Goal: Task Accomplishment & Management: Complete application form

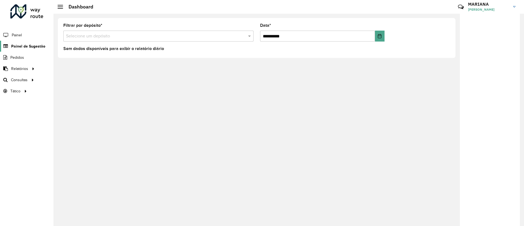
click at [17, 46] on span "Painel de Sugestão" at bounding box center [28, 46] width 34 height 6
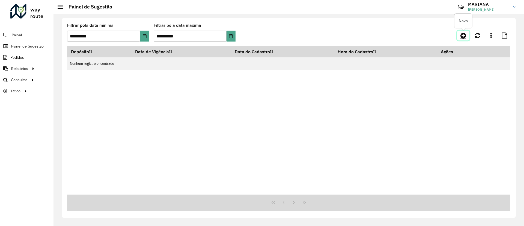
click at [464, 35] on icon at bounding box center [463, 35] width 6 height 7
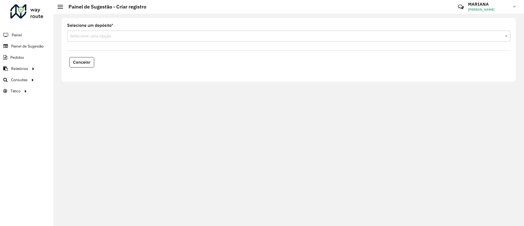
click at [121, 37] on input "text" at bounding box center [283, 36] width 427 height 7
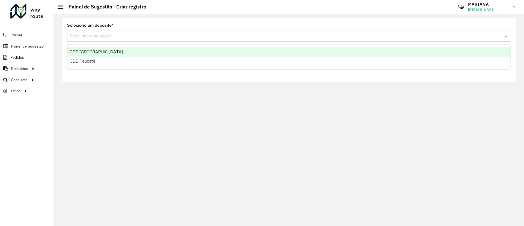
click at [109, 52] on div "CDD [GEOGRAPHIC_DATA]" at bounding box center [288, 51] width 443 height 9
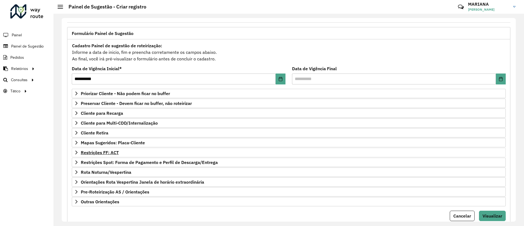
scroll to position [41, 0]
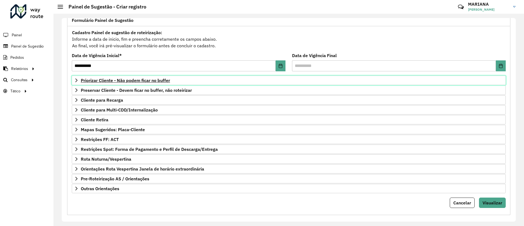
click at [106, 80] on span "Priorizar Cliente - Não podem ficar no buffer" at bounding box center [125, 80] width 89 height 4
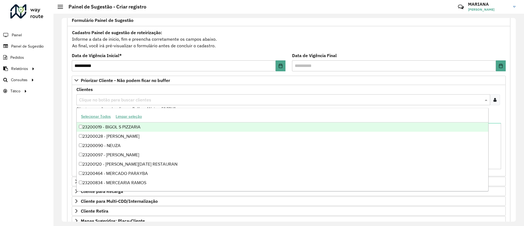
click at [109, 97] on input "text" at bounding box center [281, 100] width 406 height 7
paste input "*****"
type input "*****"
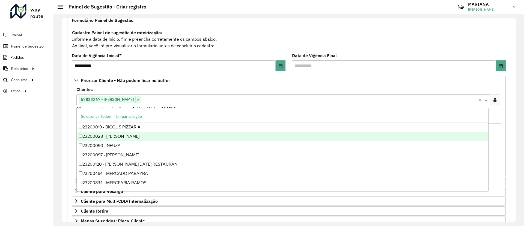
click at [501, 115] on formly-field "Clientes Clique no botão para buscar clientes 57833267 - [PERSON_NAME] × × Clie…" at bounding box center [288, 101] width 431 height 29
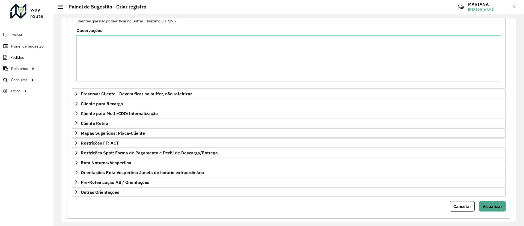
scroll to position [138, 0]
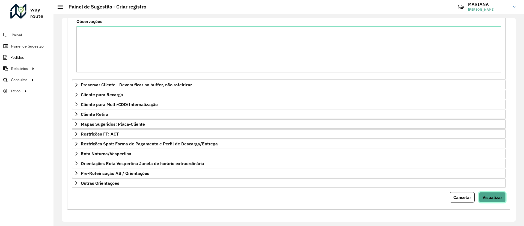
click at [495, 194] on span "Visualizar" at bounding box center [493, 196] width 20 height 5
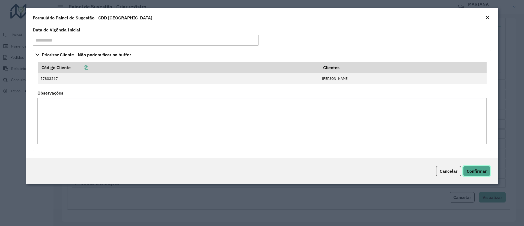
click at [474, 174] on button "Confirmar" at bounding box center [476, 171] width 27 height 10
